Goal: Information Seeking & Learning: Learn about a topic

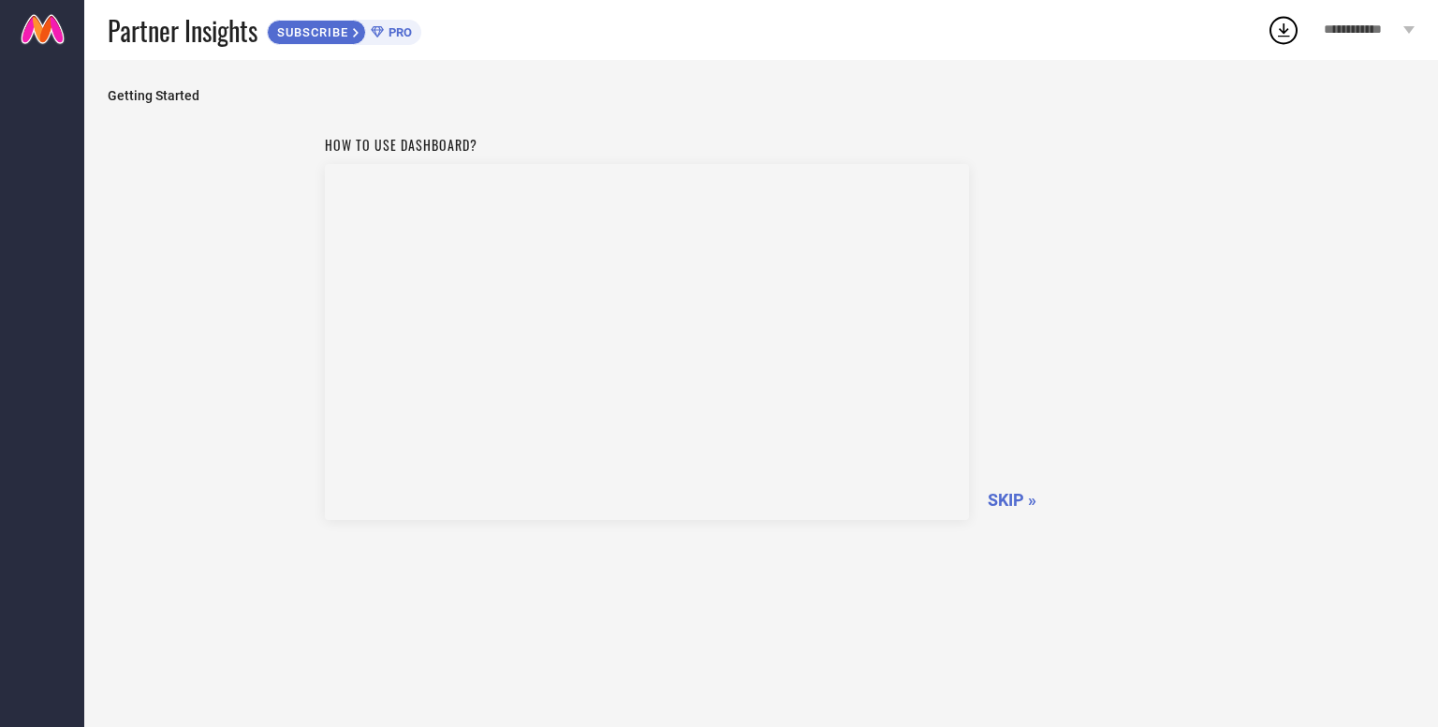
click at [1010, 502] on span "SKIP »" at bounding box center [1012, 500] width 49 height 20
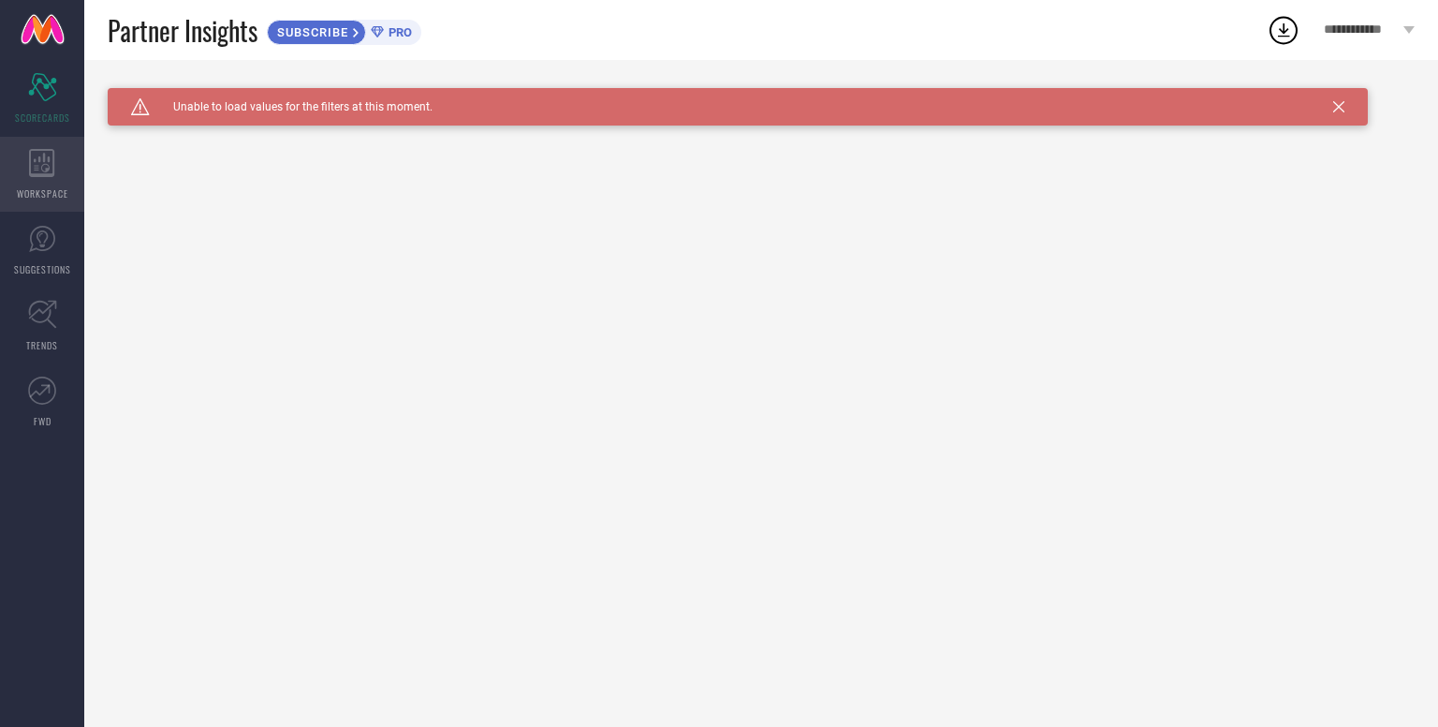
click at [52, 155] on icon at bounding box center [42, 163] width 26 height 28
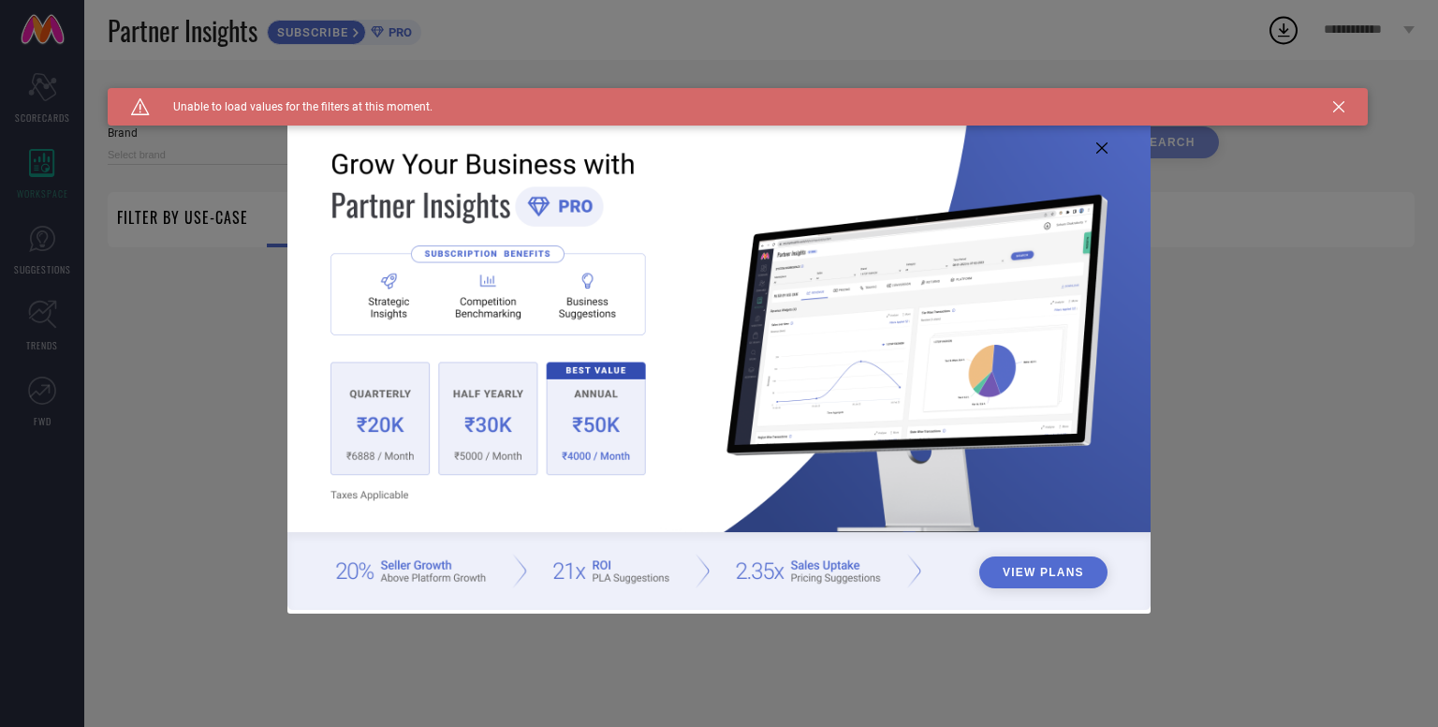
type input "1 STOP FASHION"
type input "All"
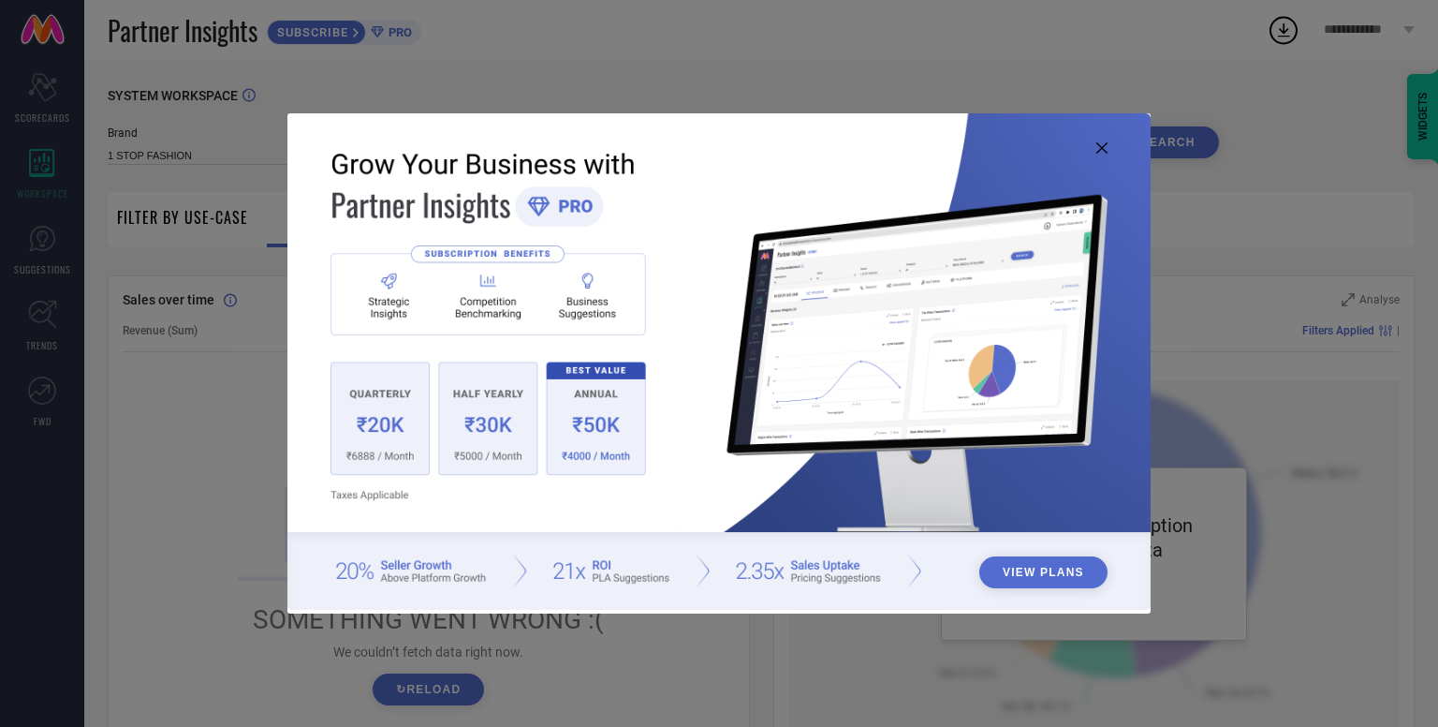
click at [1099, 150] on icon at bounding box center [1102, 147] width 11 height 11
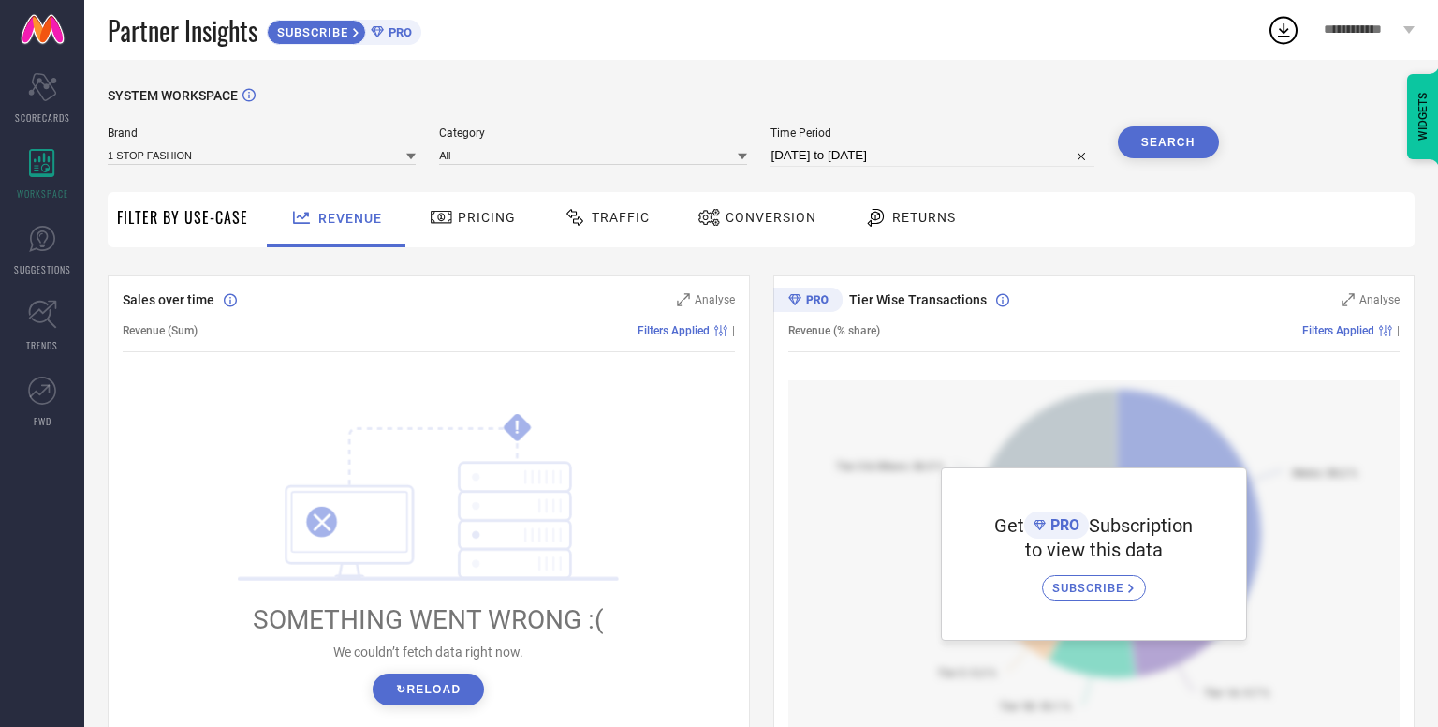
click at [491, 215] on span "Pricing" at bounding box center [487, 217] width 58 height 15
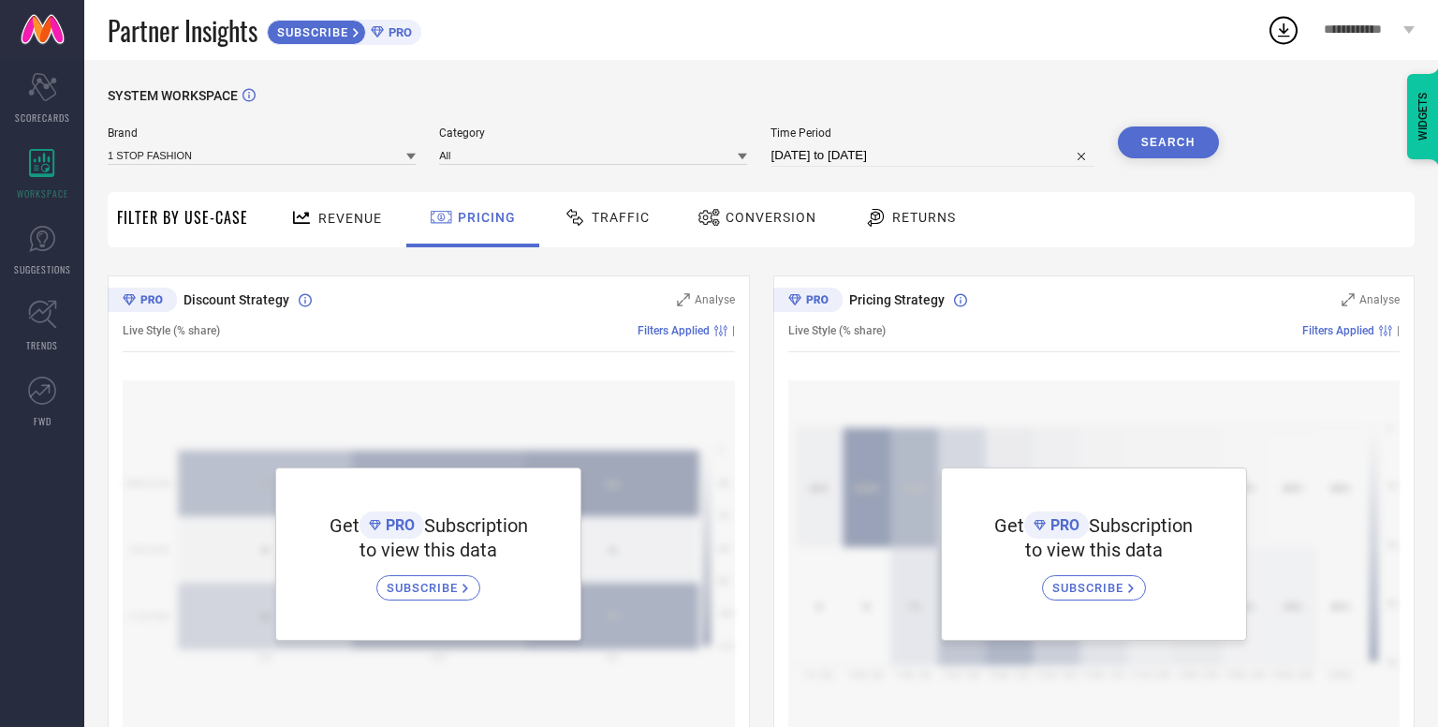
click at [606, 218] on span "Traffic" at bounding box center [621, 217] width 58 height 15
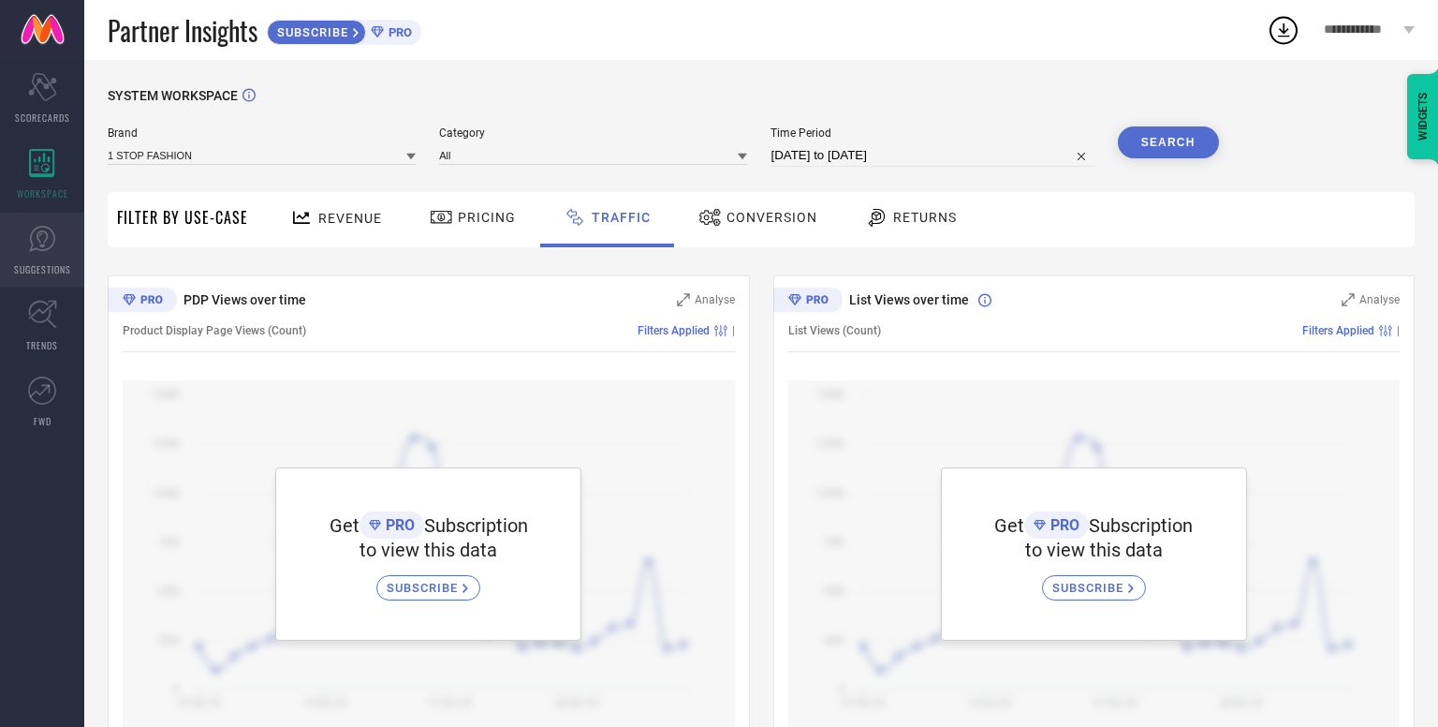
click at [49, 248] on icon at bounding box center [42, 239] width 26 height 26
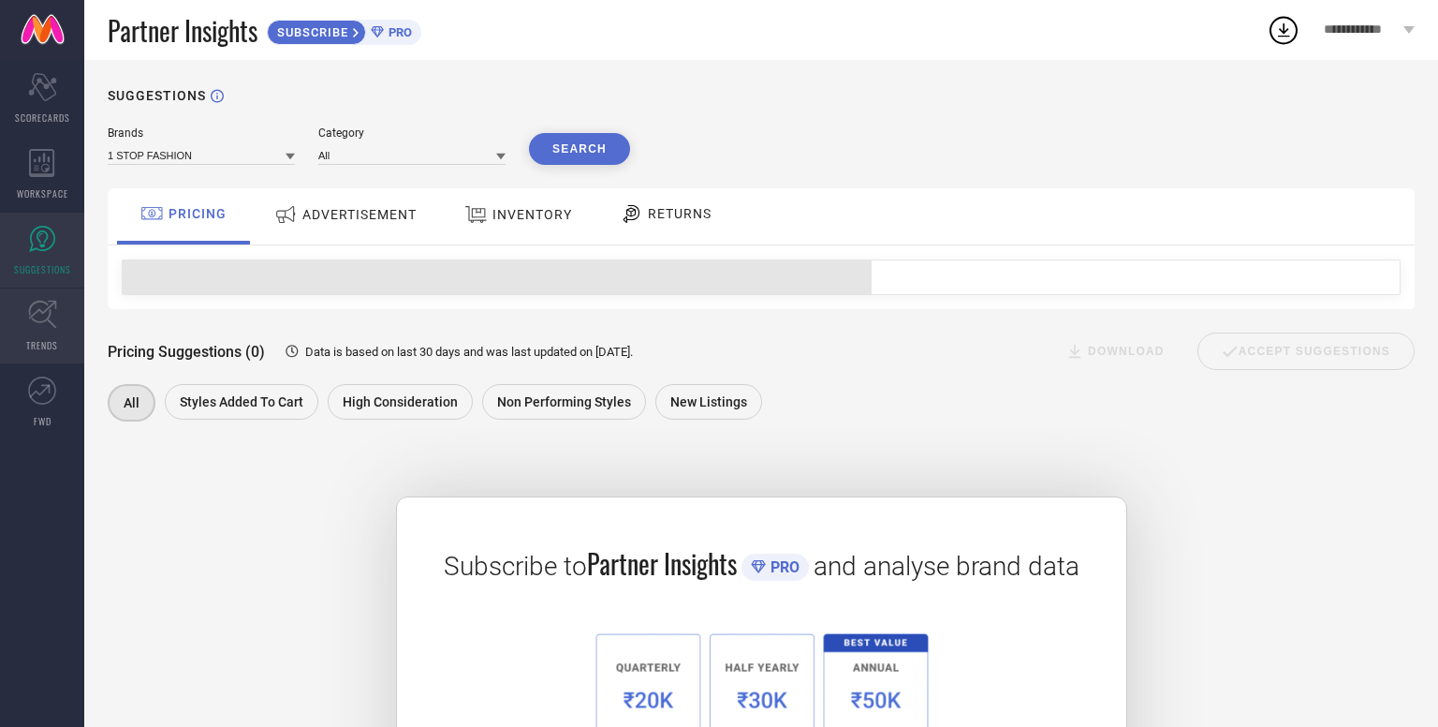
click at [45, 320] on icon at bounding box center [42, 315] width 28 height 28
